Goal: Task Accomplishment & Management: Use online tool/utility

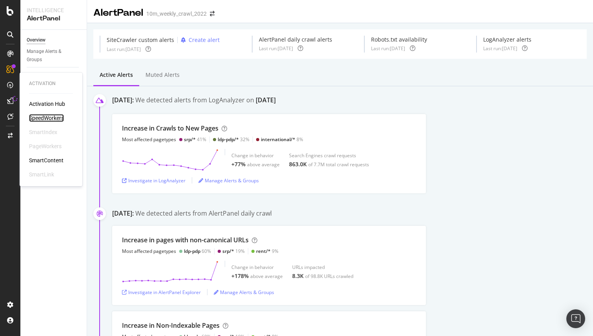
click at [47, 118] on div "SpeedWorkers" at bounding box center [46, 118] width 35 height 8
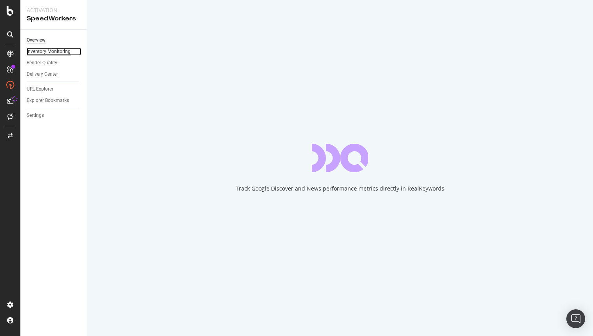
click at [60, 52] on div "Inventory Monitoring" at bounding box center [49, 51] width 44 height 8
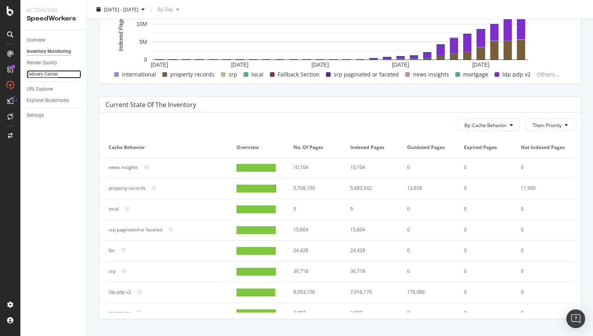
click at [33, 73] on div "Delivery Center" at bounding box center [42, 74] width 31 height 8
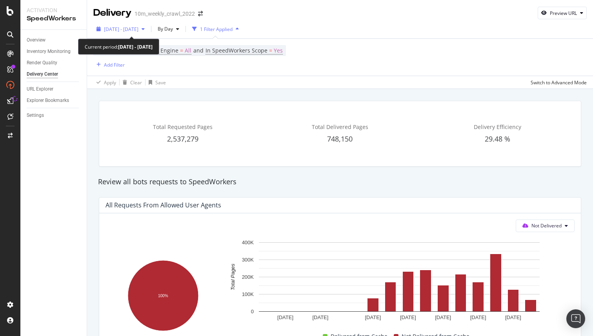
click at [138, 27] on span "[DATE] - [DATE]" at bounding box center [121, 29] width 34 height 7
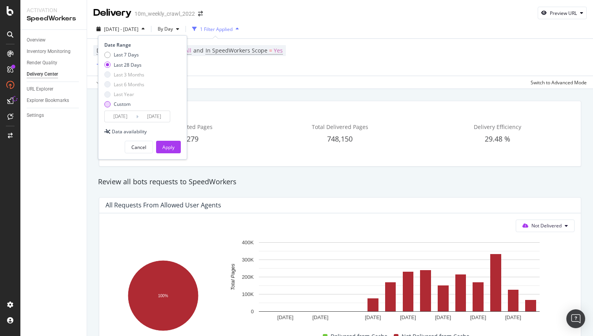
click at [108, 103] on div "Custom" at bounding box center [107, 104] width 6 height 6
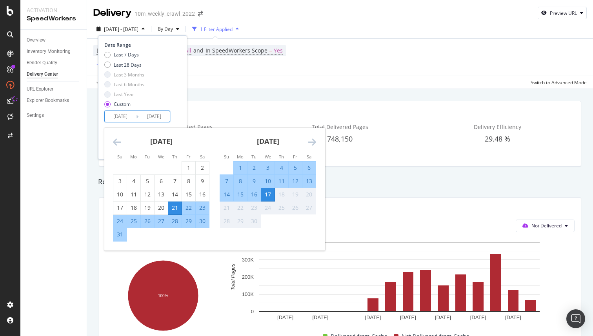
click at [118, 122] on input "[DATE]" at bounding box center [120, 116] width 31 height 11
click at [253, 194] on div "16" at bounding box center [253, 194] width 13 height 8
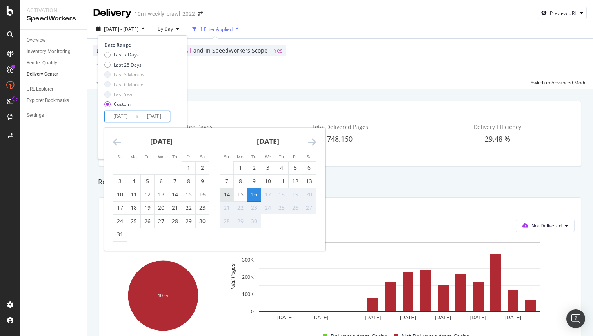
click at [230, 196] on div "14" at bounding box center [226, 194] width 13 height 8
type input "[DATE]"
click at [256, 196] on div "16" at bounding box center [253, 194] width 13 height 8
type input "[DATE]"
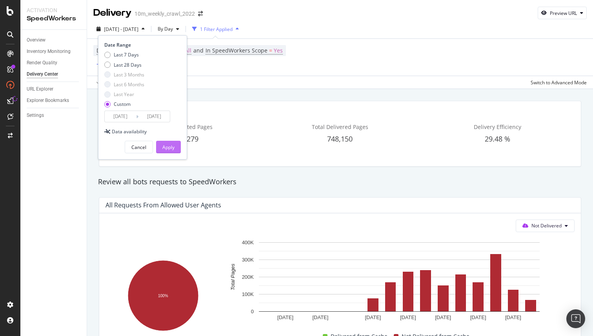
click at [168, 145] on div "Apply" at bounding box center [168, 147] width 12 height 7
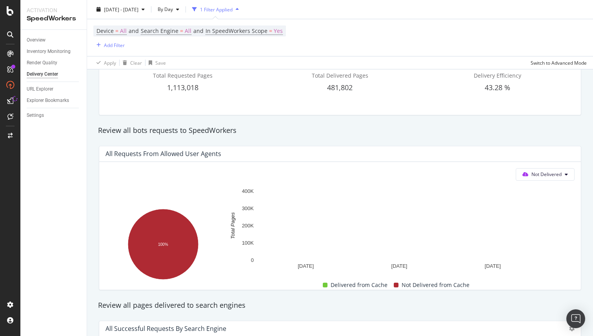
scroll to position [8, 0]
